Goal: Task Accomplishment & Management: Use online tool/utility

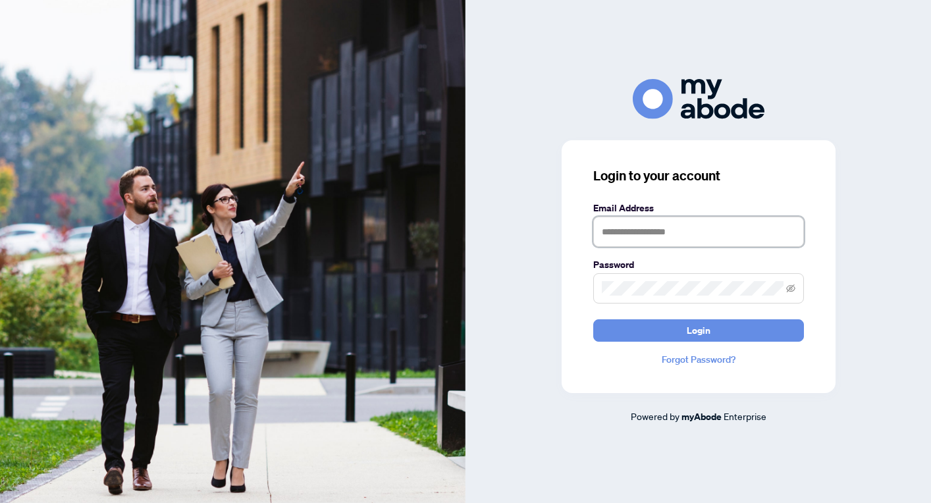
click at [612, 227] on input "text" at bounding box center [699, 232] width 211 height 30
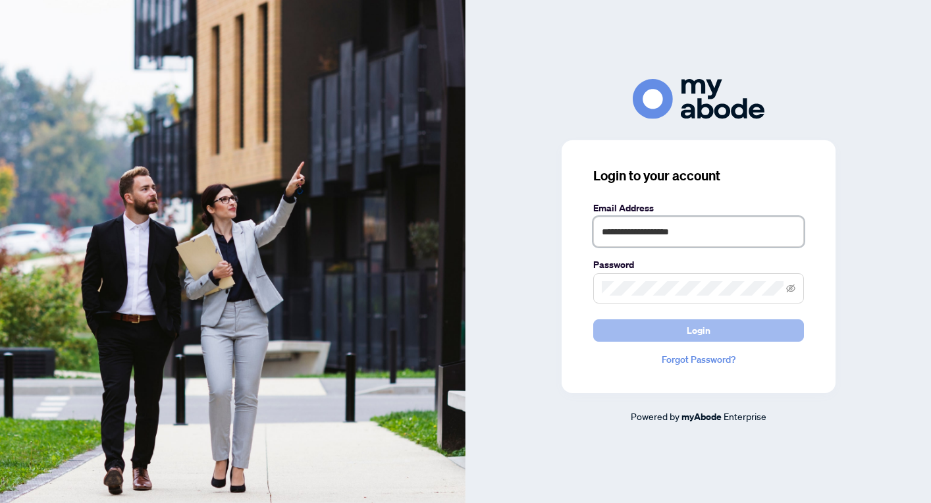
type input "**********"
click at [692, 333] on span "Login" at bounding box center [699, 330] width 24 height 21
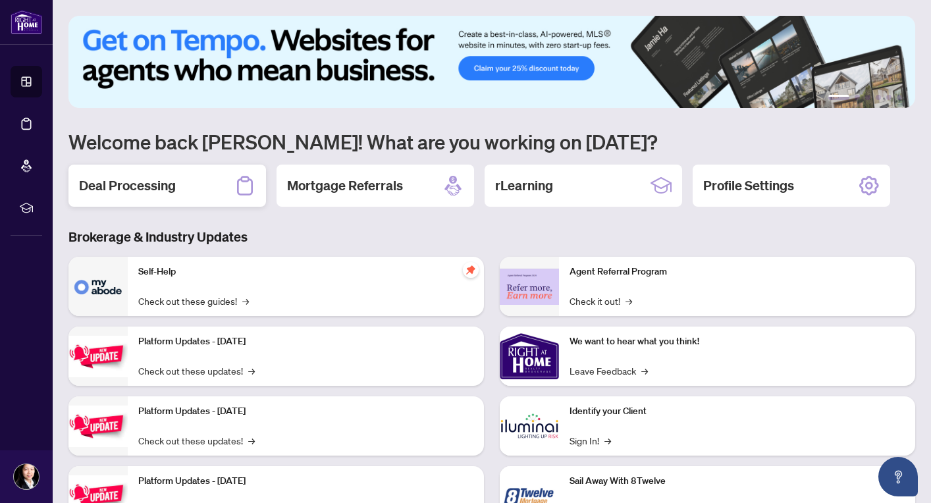
click at [148, 185] on h2 "Deal Processing" at bounding box center [127, 186] width 97 height 18
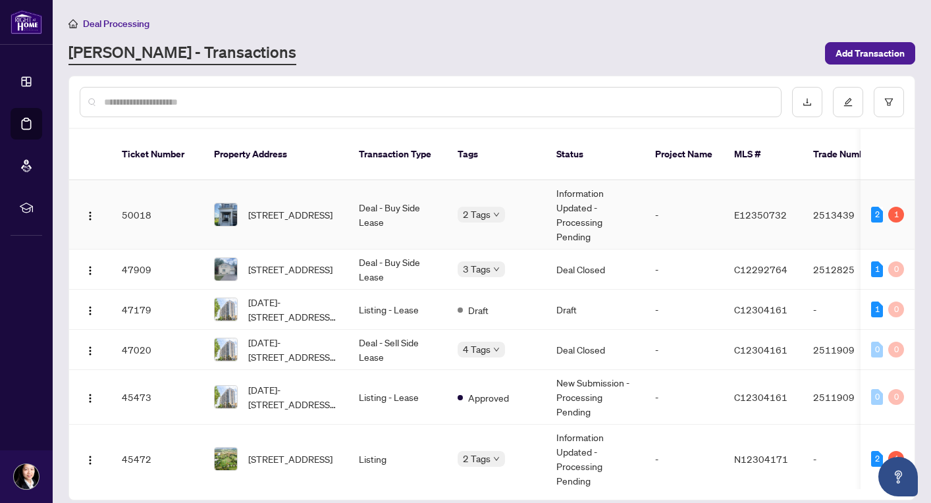
click at [280, 207] on span "[STREET_ADDRESS]" at bounding box center [290, 214] width 84 height 14
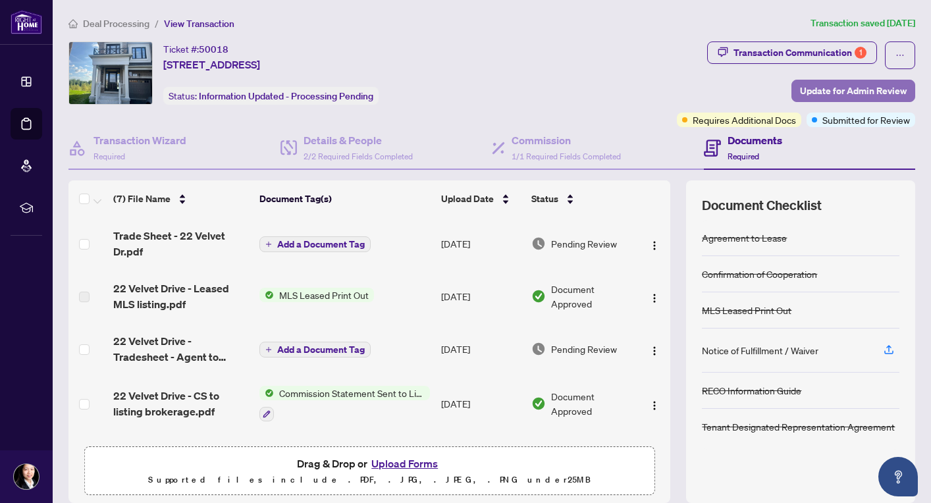
click at [812, 90] on span "Update for Admin Review" at bounding box center [853, 90] width 107 height 21
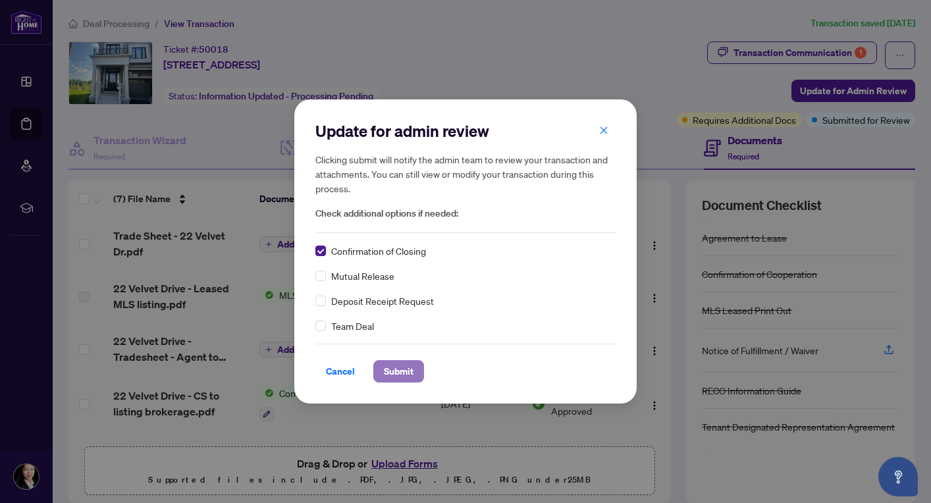
click at [394, 370] on span "Submit" at bounding box center [399, 371] width 30 height 21
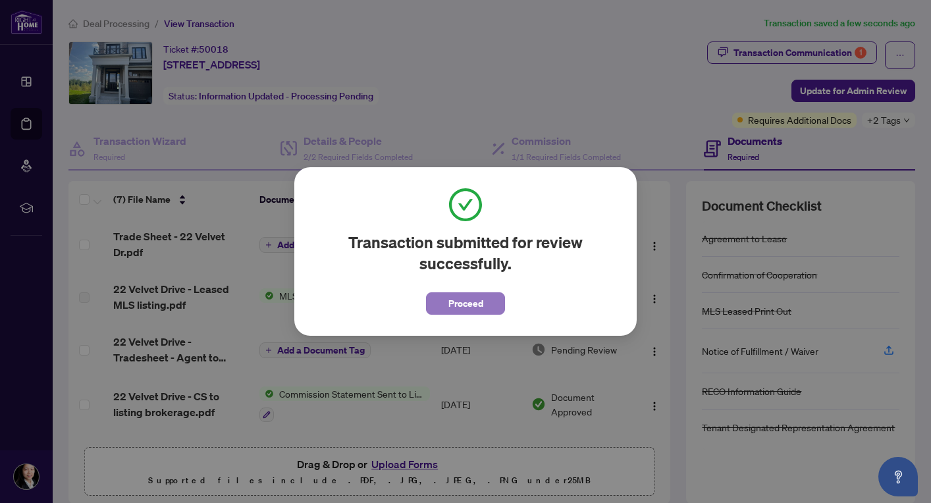
click at [480, 302] on span "Proceed" at bounding box center [466, 303] width 35 height 21
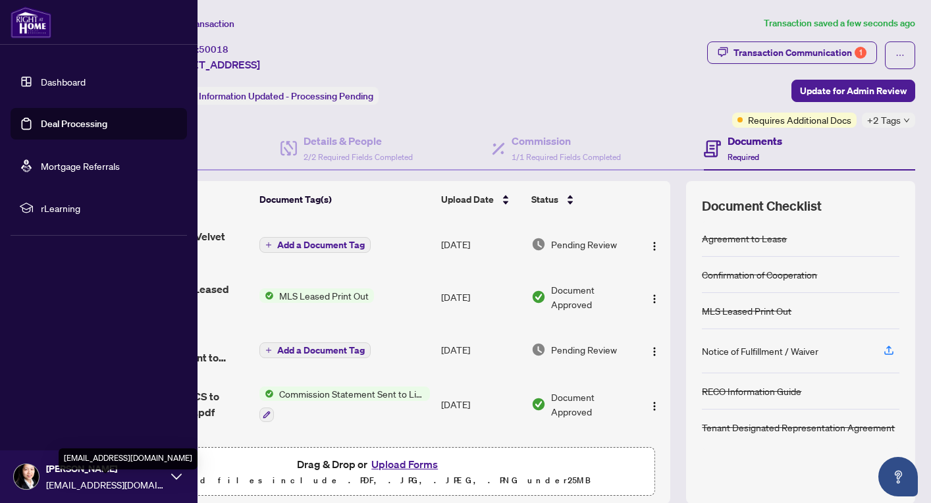
click at [63, 478] on span "[EMAIL_ADDRESS][DOMAIN_NAME]" at bounding box center [105, 485] width 119 height 14
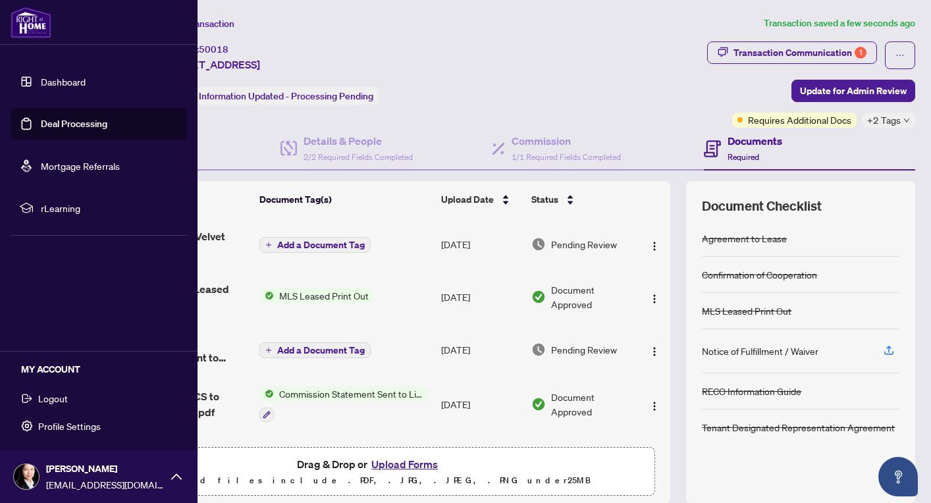
click at [57, 402] on span "Logout" at bounding box center [53, 398] width 30 height 21
